Goal: Information Seeking & Learning: Learn about a topic

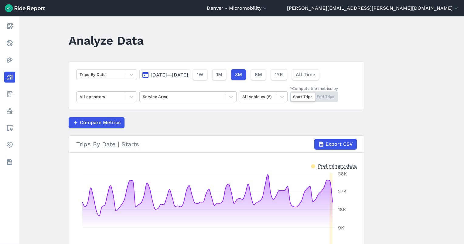
scroll to position [40, 0]
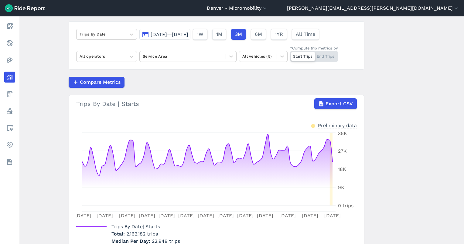
click at [180, 29] on button "[DATE]—[DATE]" at bounding box center [164, 34] width 51 height 11
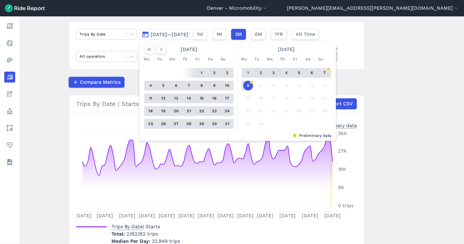
click at [227, 121] on button "31" at bounding box center [227, 124] width 10 height 10
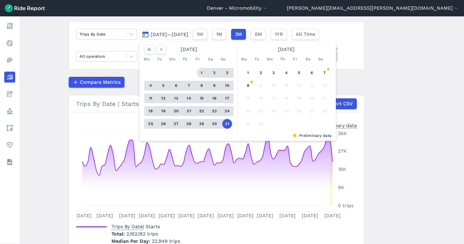
click at [201, 75] on button "1" at bounding box center [202, 73] width 10 height 10
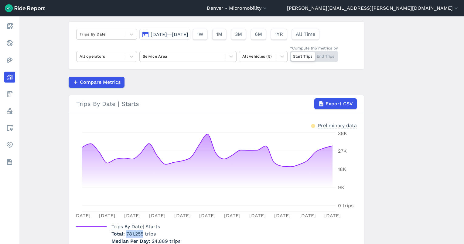
drag, startPoint x: 142, startPoint y: 233, endPoint x: 124, endPoint y: 233, distance: 18.2
click at [124, 233] on p "Total 781,255 trips" at bounding box center [145, 233] width 69 height 7
copy span "781,255"
click at [160, 36] on span "[DATE]—[DATE]" at bounding box center [170, 35] width 38 height 6
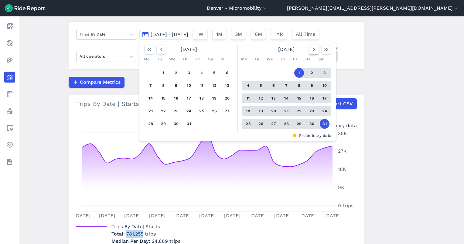
click at [309, 50] on button "button" at bounding box center [314, 50] width 10 height 10
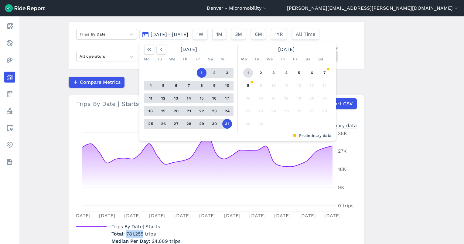
click at [248, 75] on button "1" at bounding box center [248, 73] width 10 height 10
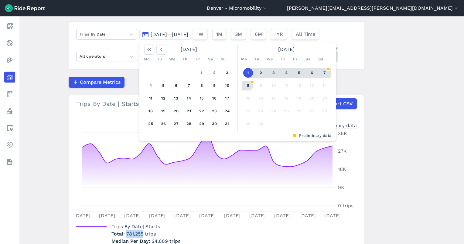
click at [243, 87] on button "8" at bounding box center [248, 86] width 10 height 10
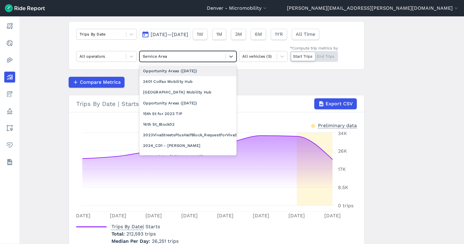
click at [166, 57] on div at bounding box center [183, 56] width 80 height 7
type input "empowe"
drag, startPoint x: 176, startPoint y: 69, endPoint x: 179, endPoint y: 70, distance: 3.2
click at [176, 69] on div "300ft_EmpowerMileHigh" at bounding box center [187, 71] width 97 height 11
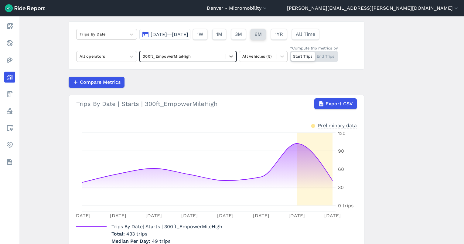
click at [266, 34] on button "6M" at bounding box center [257, 34] width 15 height 11
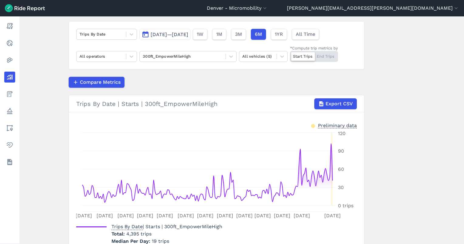
click at [321, 53] on div "Start Trips End Trips" at bounding box center [314, 56] width 48 height 11
click at [290, 53] on input "*Compute trip metrics by Start Trips End Trips" at bounding box center [290, 53] width 0 height 4
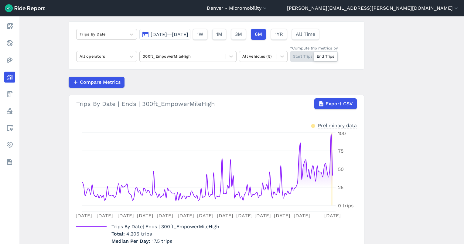
click at [301, 58] on div "Start Trips End Trips" at bounding box center [314, 56] width 48 height 11
click at [290, 55] on input "*Compute trip metrics by Start Trips End Trips" at bounding box center [290, 53] width 0 height 4
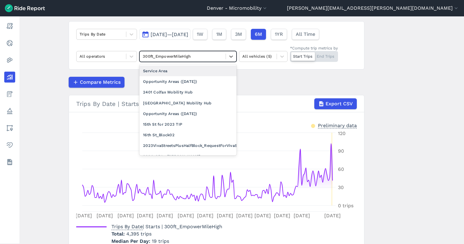
click at [191, 55] on div at bounding box center [183, 56] width 80 height 7
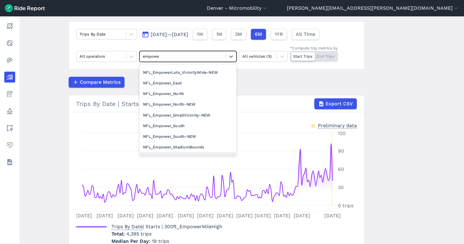
scroll to position [84, 0]
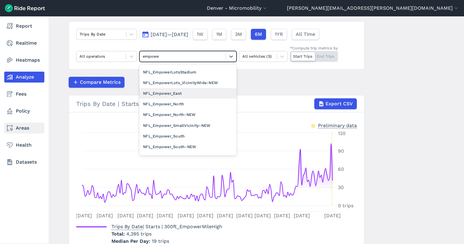
type input "empowe"
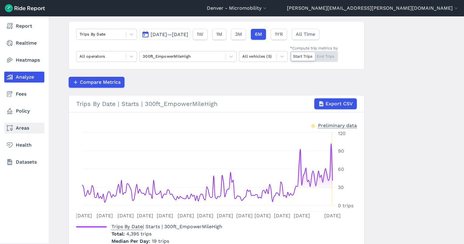
click at [29, 132] on link "Areas" at bounding box center [24, 128] width 40 height 11
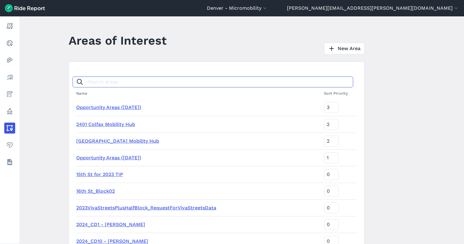
click at [157, 84] on input "Search areas" at bounding box center [213, 81] width 280 height 11
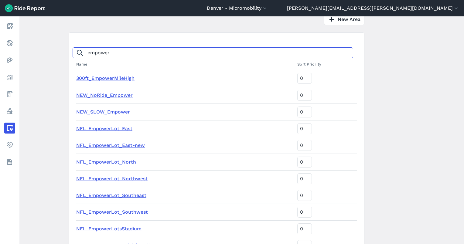
scroll to position [40, 0]
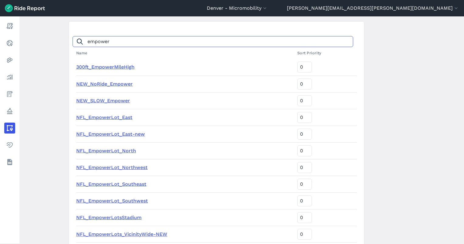
type input "empower"
click at [116, 101] on link "NEW_SLOW_Empower" at bounding box center [103, 101] width 54 height 6
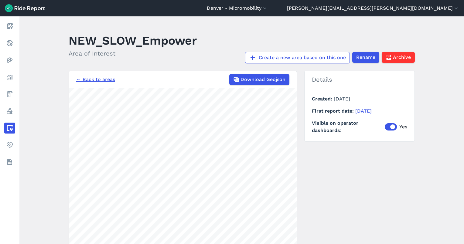
click at [87, 79] on link "← Back to areas" at bounding box center [95, 79] width 39 height 7
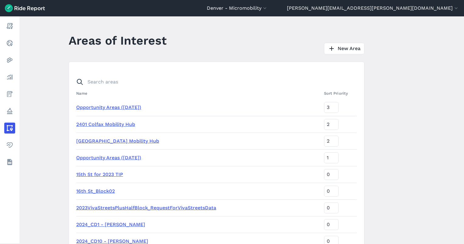
click at [129, 89] on th "Name" at bounding box center [198, 93] width 245 height 12
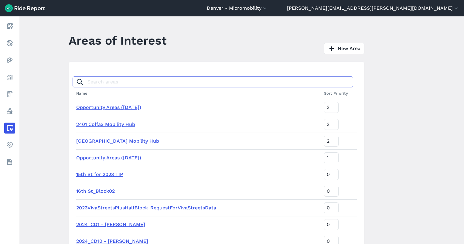
click at [127, 84] on input "Search areas" at bounding box center [213, 81] width 280 height 11
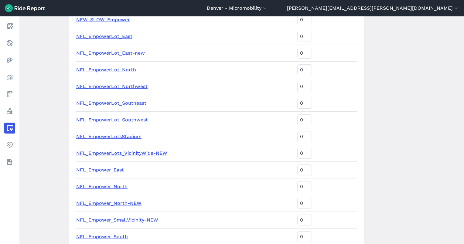
scroll to position [40, 0]
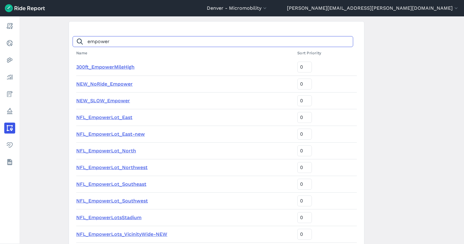
type input "empower"
click at [124, 63] on td "300ft_EmpowerMileHigh" at bounding box center [185, 67] width 219 height 17
click at [121, 67] on link "300ft_EmpowerMileHigh" at bounding box center [105, 67] width 58 height 6
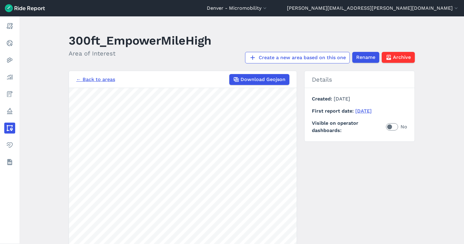
click at [99, 79] on link "← Back to areas" at bounding box center [95, 79] width 39 height 7
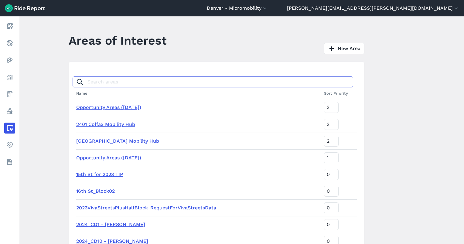
click at [108, 84] on input "Search areas" at bounding box center [213, 81] width 280 height 11
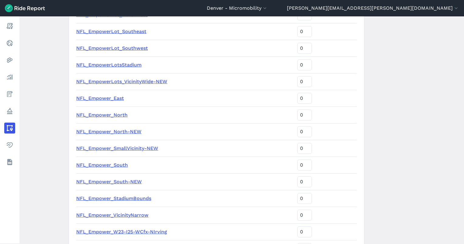
scroll to position [243, 0]
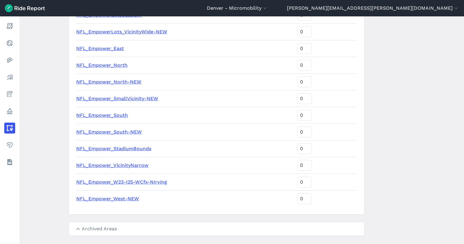
type input "empower"
click at [131, 166] on link "NFL_Empower_VicinityNarrow" at bounding box center [112, 165] width 72 height 6
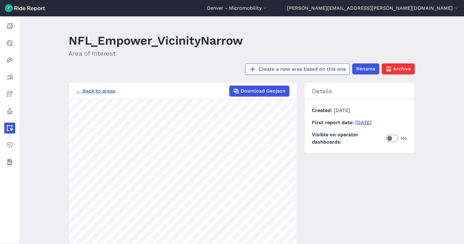
click at [98, 91] on link "← Back to areas" at bounding box center [95, 90] width 39 height 7
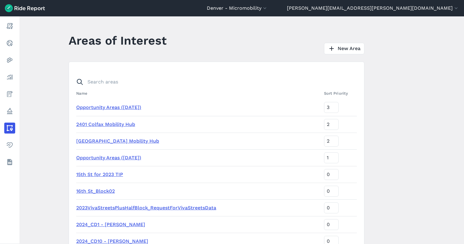
drag, startPoint x: 134, startPoint y: 67, endPoint x: 134, endPoint y: 71, distance: 4.2
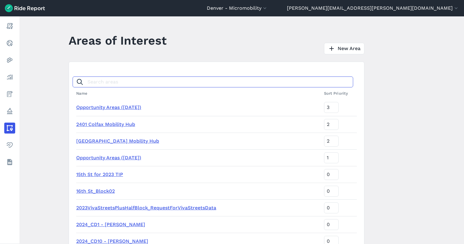
click at [136, 81] on input "Search areas" at bounding box center [213, 81] width 280 height 11
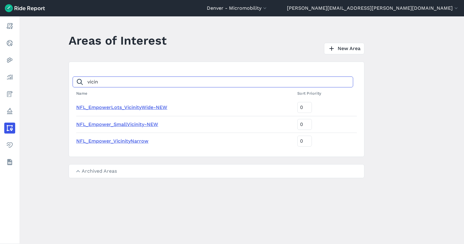
type input "vicin"
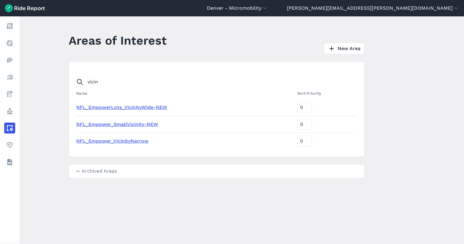
click at [106, 124] on link "NFL_Empower_SmallVicinity-NEW" at bounding box center [117, 124] width 82 height 6
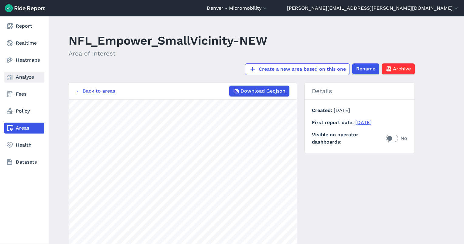
click at [23, 81] on link "Analyze" at bounding box center [24, 77] width 40 height 11
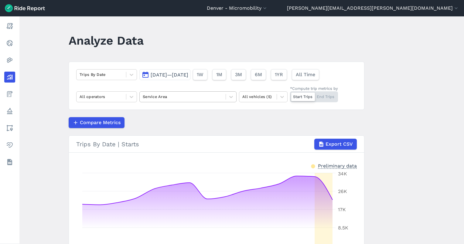
click at [168, 94] on div at bounding box center [183, 96] width 80 height 7
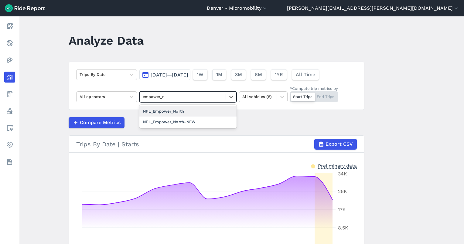
type input "empower_"
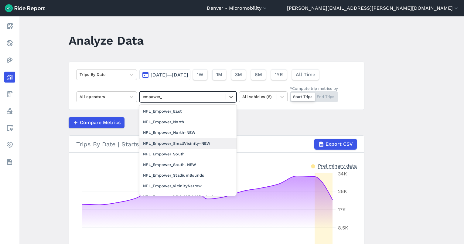
click at [201, 142] on div "NFL_Empower_SmallVicinity-NEW" at bounding box center [187, 143] width 97 height 11
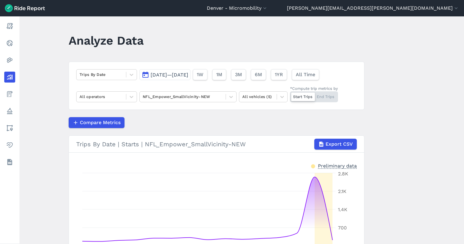
click at [323, 97] on div "Start Trips End Trips" at bounding box center [314, 96] width 48 height 11
click at [290, 95] on input "*Compute trip metrics by Start Trips End Trips" at bounding box center [290, 93] width 0 height 4
drag, startPoint x: 296, startPoint y: 70, endPoint x: 298, endPoint y: 73, distance: 3.2
click at [287, 71] on button "1YR" at bounding box center [278, 74] width 16 height 11
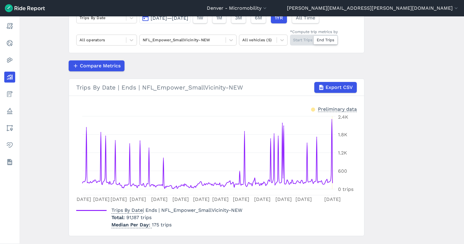
scroll to position [56, 0]
click at [315, 21] on span "All Time" at bounding box center [304, 18] width 19 height 7
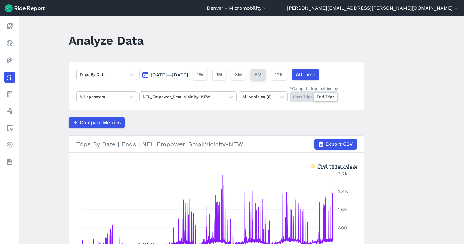
click at [266, 73] on button "6M" at bounding box center [257, 74] width 15 height 11
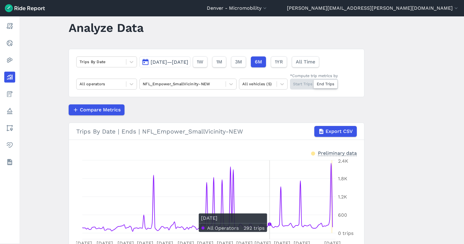
scroll to position [13, 0]
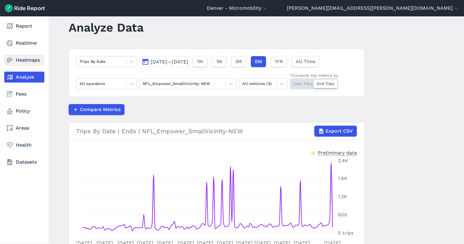
click at [12, 65] on link "Heatmaps" at bounding box center [24, 60] width 40 height 11
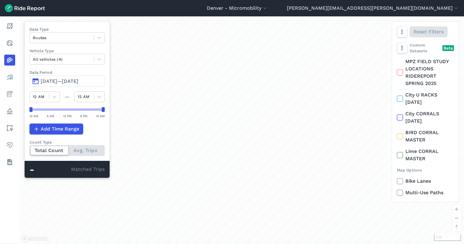
click at [80, 86] on div "Data Type Routes Vehicle Type All vehicles (4) Data Period Mar 13, 2025—[DATE] …" at bounding box center [67, 99] width 86 height 157
click at [76, 82] on span "[DATE]—[DATE]" at bounding box center [60, 81] width 38 height 6
click at [71, 79] on span "[DATE]—[DATE]" at bounding box center [60, 81] width 38 height 6
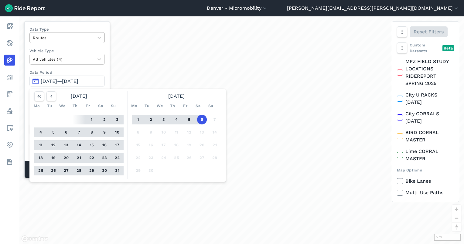
click at [64, 39] on div at bounding box center [62, 37] width 58 height 7
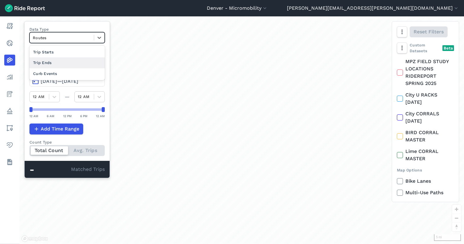
click at [70, 65] on div "Trip Ends" at bounding box center [66, 62] width 75 height 11
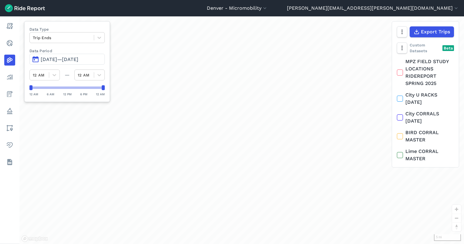
click at [79, 63] on button "[DATE]—[DATE]" at bounding box center [66, 59] width 75 height 11
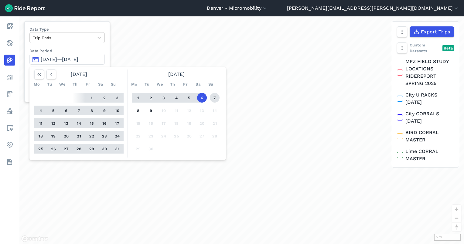
click at [212, 99] on button "7" at bounding box center [215, 98] width 10 height 10
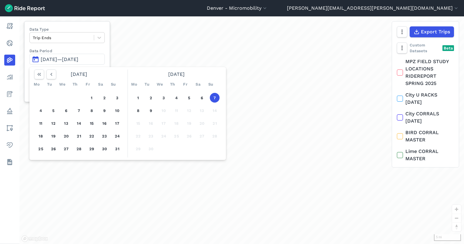
click at [212, 99] on button "7" at bounding box center [215, 98] width 10 height 10
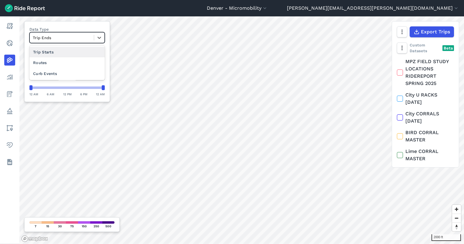
click at [57, 41] on div at bounding box center [62, 37] width 58 height 7
click at [57, 61] on div "Routes" at bounding box center [66, 62] width 75 height 11
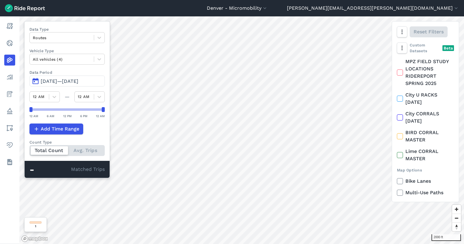
click at [75, 80] on span "[DATE]—[DATE]" at bounding box center [60, 81] width 38 height 6
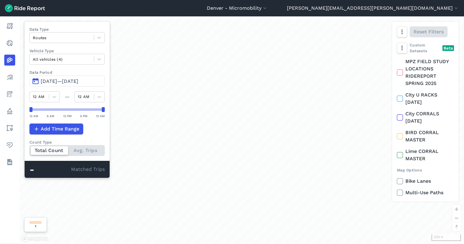
click at [78, 81] on span "[DATE]—[DATE]" at bounding box center [60, 81] width 38 height 6
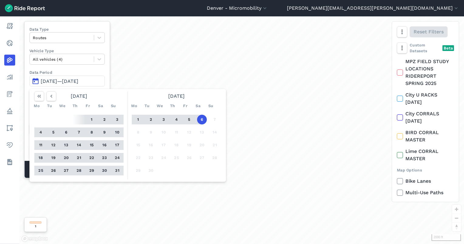
click at [201, 119] on button "6" at bounding box center [202, 120] width 10 height 10
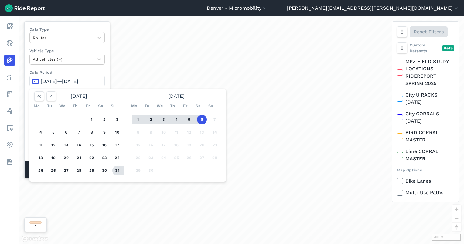
click at [113, 171] on button "31" at bounding box center [117, 171] width 10 height 10
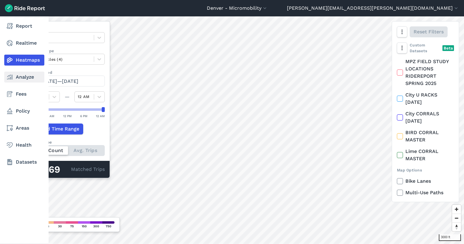
drag, startPoint x: 15, startPoint y: 78, endPoint x: 38, endPoint y: 74, distance: 23.3
click at [15, 78] on link "Analyze" at bounding box center [24, 77] width 40 height 11
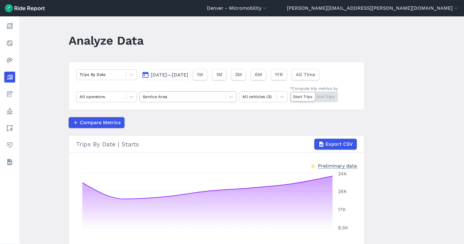
click at [176, 92] on div "Service Area" at bounding box center [183, 96] width 86 height 9
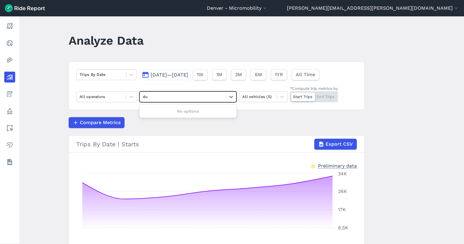
type input "d"
type input "univers"
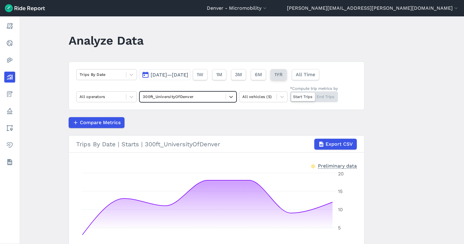
click at [283, 76] on span "1YR" at bounding box center [278, 74] width 8 height 7
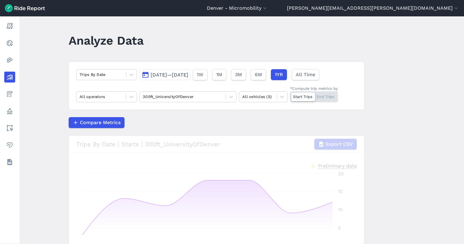
click at [324, 99] on div "Start Trips End Trips" at bounding box center [314, 96] width 48 height 11
click at [290, 95] on input "*Compute trip metrics by Start Trips End Trips" at bounding box center [290, 93] width 0 height 4
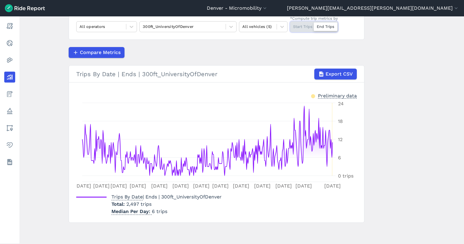
scroll to position [70, 0]
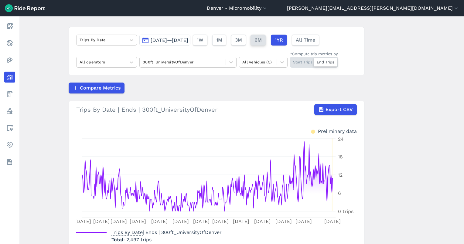
click at [262, 40] on span "6M" at bounding box center [257, 39] width 7 height 7
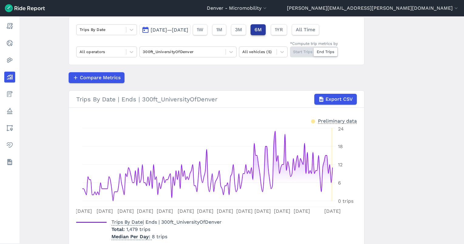
scroll to position [38, 0]
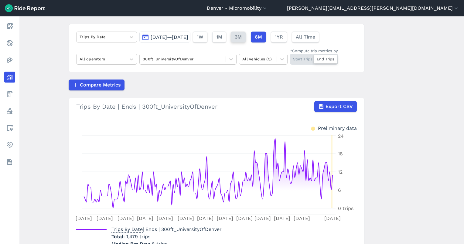
click at [246, 37] on button "3M" at bounding box center [238, 37] width 15 height 11
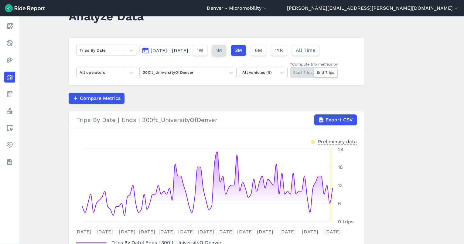
click at [226, 50] on button "1M" at bounding box center [219, 50] width 14 height 11
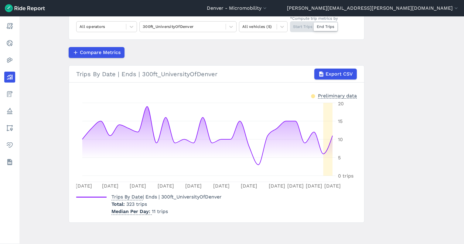
scroll to position [17, 0]
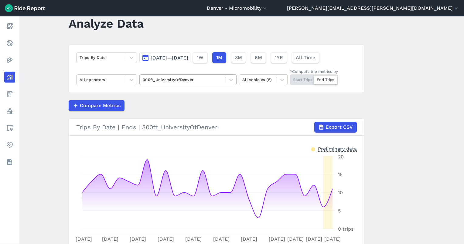
click at [178, 81] on div at bounding box center [183, 79] width 80 height 7
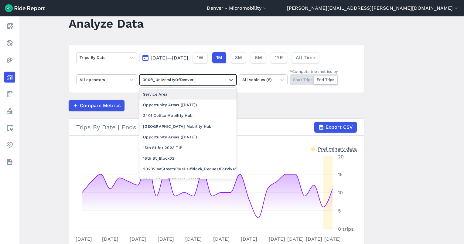
click at [170, 92] on div "Service Area" at bounding box center [187, 94] width 97 height 11
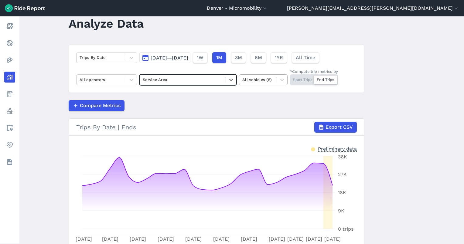
click at [246, 76] on div at bounding box center [257, 79] width 31 height 7
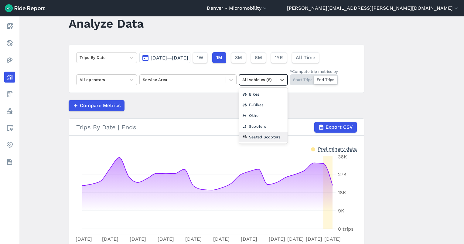
click at [257, 135] on div "Seated Scooters" at bounding box center [263, 137] width 49 height 11
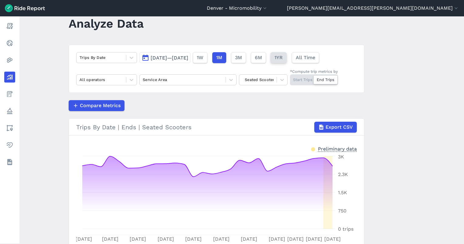
click at [283, 56] on span "1YR" at bounding box center [278, 57] width 8 height 7
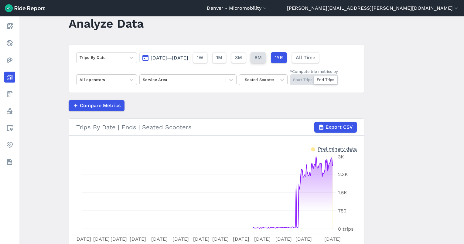
click at [262, 60] on span "6M" at bounding box center [257, 57] width 7 height 7
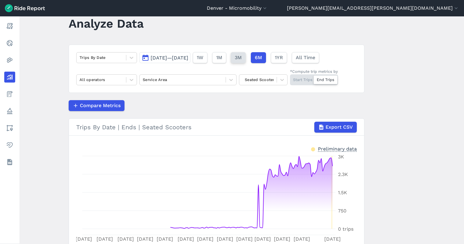
click at [242, 55] on span "3M" at bounding box center [238, 57] width 7 height 7
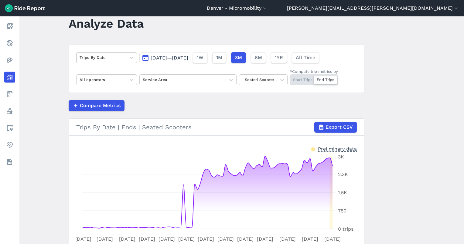
click at [106, 58] on div at bounding box center [101, 57] width 43 height 7
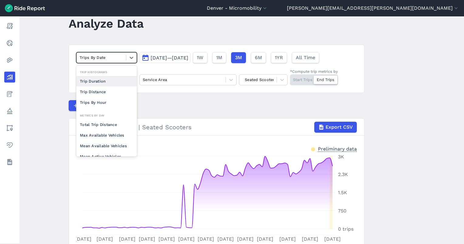
click at [107, 58] on div at bounding box center [101, 57] width 43 height 7
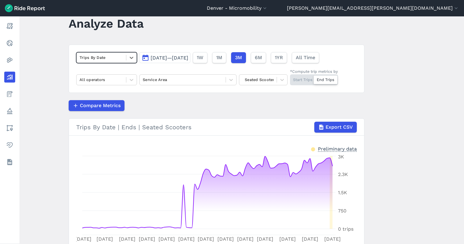
click at [109, 56] on div at bounding box center [101, 57] width 43 height 7
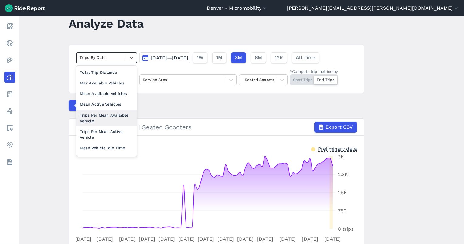
scroll to position [53, 0]
click at [102, 119] on div "Trips Per Mean Available Vehicle" at bounding box center [106, 118] width 61 height 16
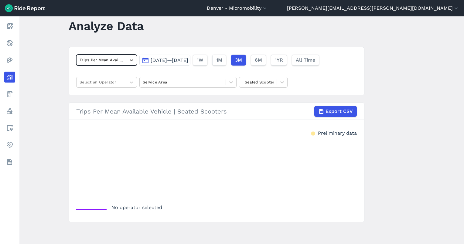
scroll to position [14, 0]
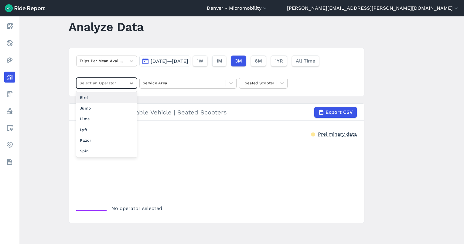
click at [106, 84] on div at bounding box center [101, 83] width 43 height 7
click at [95, 118] on div "Lime" at bounding box center [106, 119] width 61 height 11
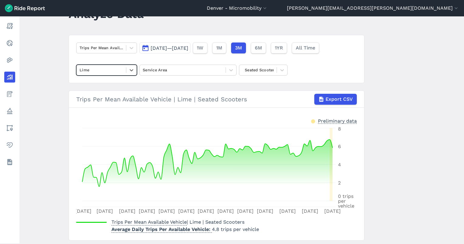
scroll to position [45, 0]
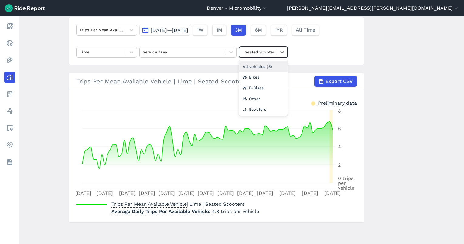
click at [270, 50] on div at bounding box center [257, 52] width 31 height 7
click at [258, 89] on div "E-Bikes" at bounding box center [263, 88] width 49 height 11
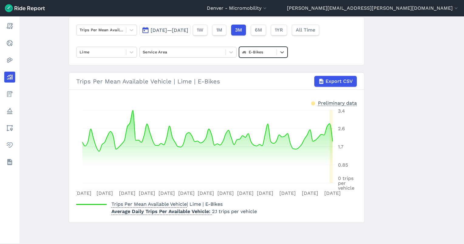
click at [259, 53] on div at bounding box center [257, 52] width 31 height 7
click at [259, 97] on div "Scooters" at bounding box center [263, 98] width 49 height 11
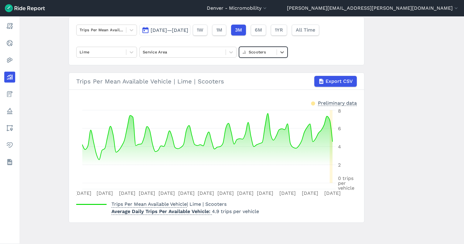
click at [258, 52] on div at bounding box center [257, 52] width 31 height 7
click at [258, 106] on div "Seated Scooters" at bounding box center [263, 109] width 49 height 11
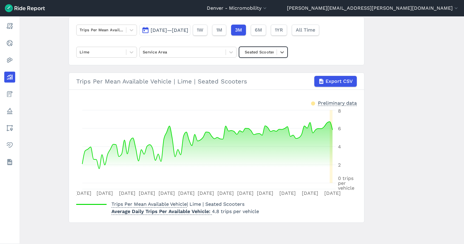
click at [256, 54] on div at bounding box center [257, 52] width 31 height 7
click at [255, 97] on div "Other" at bounding box center [263, 98] width 49 height 11
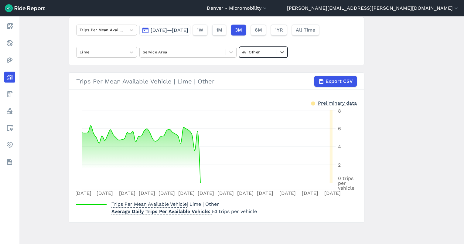
click at [255, 53] on div at bounding box center [257, 52] width 31 height 7
click at [256, 90] on div "E-Bikes" at bounding box center [263, 88] width 49 height 11
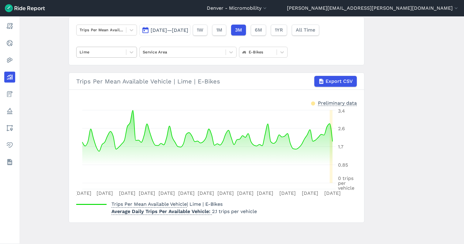
click at [104, 52] on div at bounding box center [101, 52] width 43 height 7
click at [91, 67] on div "Bird" at bounding box center [106, 66] width 61 height 11
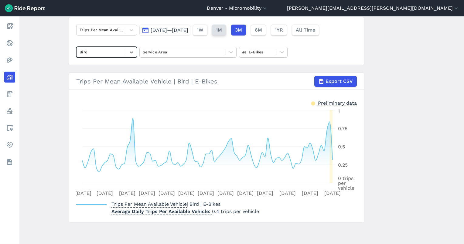
click at [222, 32] on span "1M" at bounding box center [219, 29] width 6 height 7
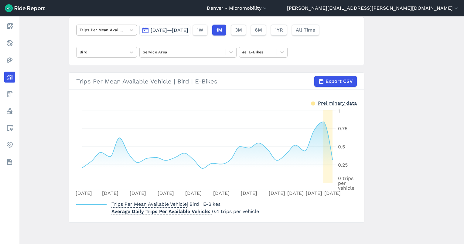
click at [100, 29] on div at bounding box center [101, 29] width 43 height 7
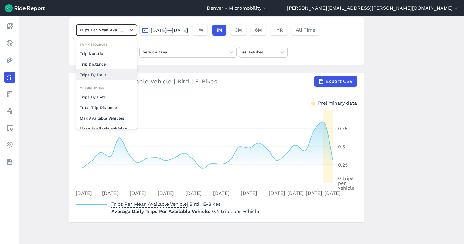
scroll to position [47, 0]
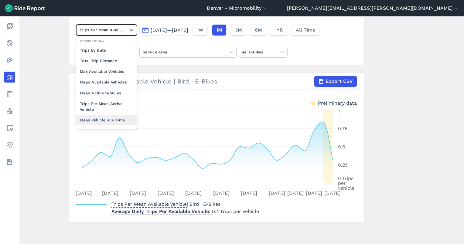
click at [381, 134] on main "Analyze Data option Mean Vehicle Idle Time focused, 0 of 2. 10 results availabl…" at bounding box center [241, 130] width 444 height 228
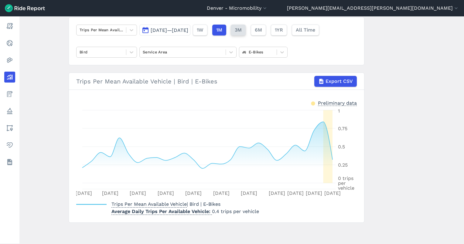
click at [246, 31] on button "3M" at bounding box center [238, 30] width 15 height 11
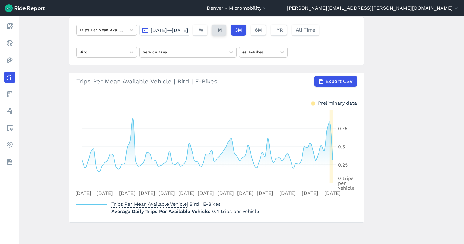
click at [222, 29] on span "1M" at bounding box center [219, 29] width 6 height 7
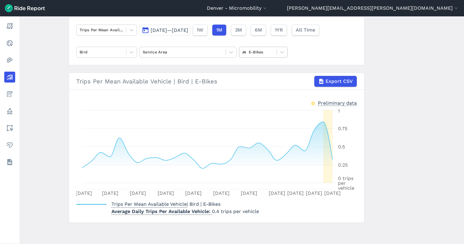
click at [246, 49] on div at bounding box center [257, 52] width 31 height 7
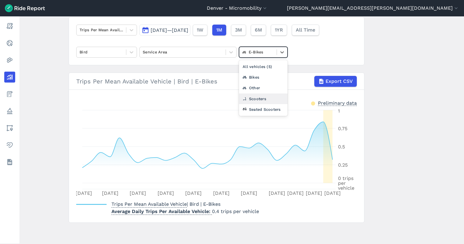
click at [251, 98] on div "Scooters" at bounding box center [263, 98] width 49 height 11
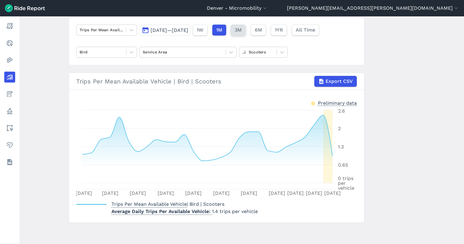
click at [242, 29] on span "3M" at bounding box center [238, 29] width 7 height 7
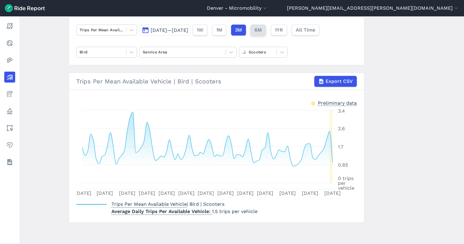
click at [266, 29] on button "6M" at bounding box center [257, 30] width 15 height 11
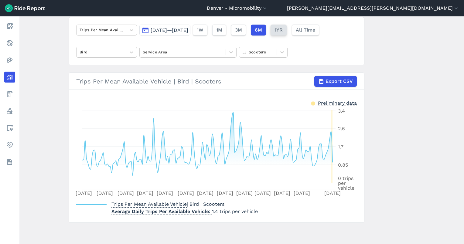
click at [287, 33] on button "1YR" at bounding box center [278, 30] width 16 height 11
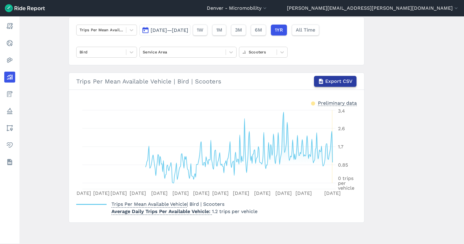
click at [325, 83] on span "Export CSV" at bounding box center [338, 81] width 27 height 7
